Goal: Task Accomplishment & Management: Manage account settings

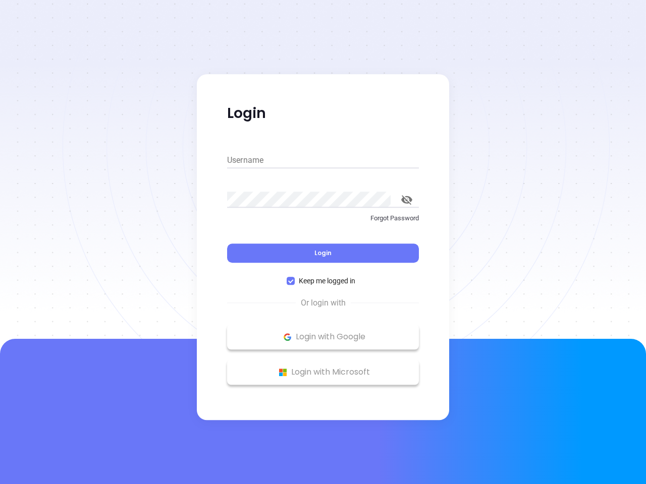
click at [323, 242] on div "Login" at bounding box center [323, 247] width 192 height 31
click at [323, 160] on input "Username" at bounding box center [323, 160] width 192 height 16
click at [407, 200] on icon "toggle password visibility" at bounding box center [406, 200] width 11 height 10
click at [323, 253] on span "Login" at bounding box center [322, 253] width 17 height 9
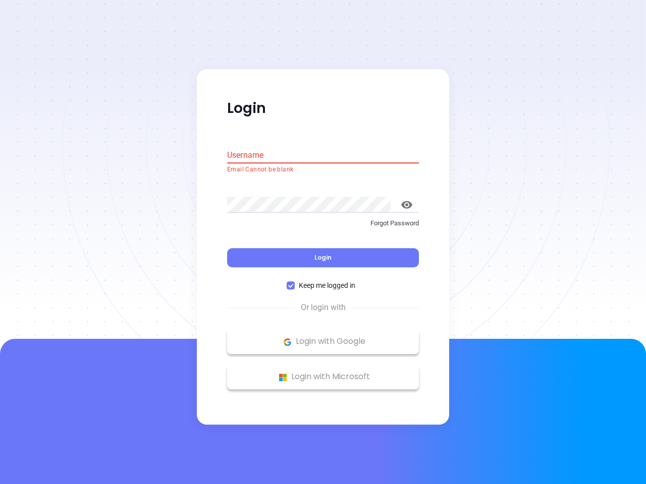
click at [323, 281] on span "Keep me logged in" at bounding box center [327, 286] width 65 height 11
click at [295, 282] on input "Keep me logged in" at bounding box center [291, 286] width 8 height 8
checkbox input "false"
click at [323, 337] on p "Login with Google" at bounding box center [323, 342] width 182 height 15
click at [323, 372] on p "Login with Microsoft" at bounding box center [323, 377] width 182 height 15
